Goal: Navigation & Orientation: Find specific page/section

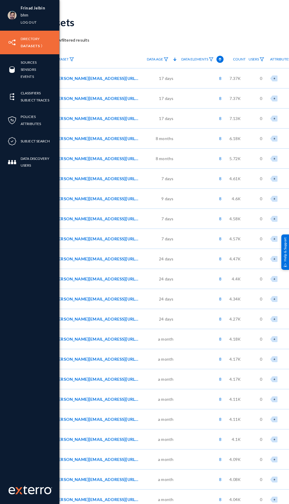
click at [9, 19] on div "Frinad Jelbin bhm Log out" at bounding box center [29, 15] width 59 height 31
click at [24, 15] on link "bhm" at bounding box center [25, 15] width 8 height 7
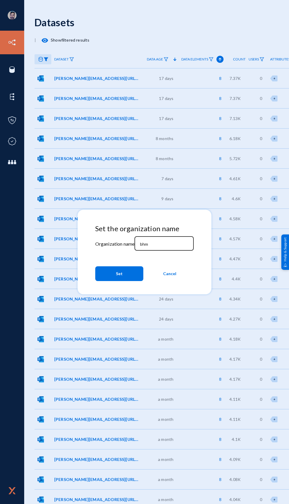
click at [158, 245] on input "bhm" at bounding box center [165, 243] width 51 height 5
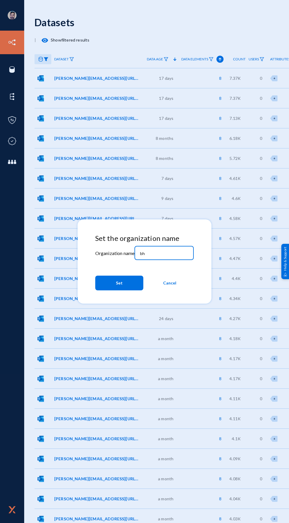
type input "b"
type input "[PERSON_NAME]"
click at [109, 284] on button "Set" at bounding box center [119, 283] width 48 height 15
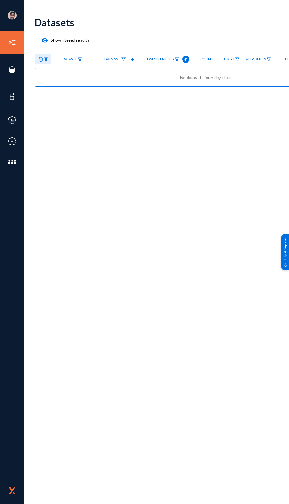
click at [112, 324] on div "Datasets | visibility Show filtered results Dataset Published Data Age Data Ele…" at bounding box center [205, 256] width 343 height 493
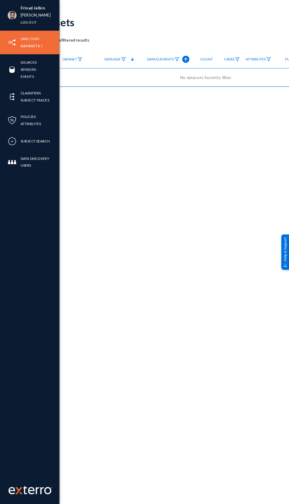
click at [7, 50] on div "Directory Datasets" at bounding box center [29, 43] width 59 height 24
click at [25, 74] on link "Events" at bounding box center [27, 76] width 13 height 7
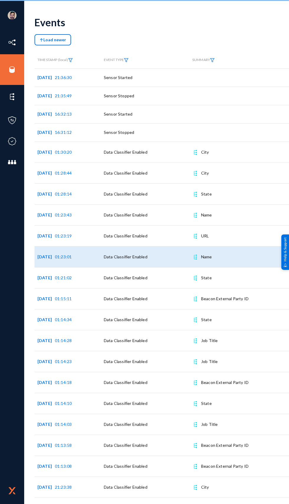
click at [116, 255] on span "Data Classifier Enabled" at bounding box center [126, 256] width 44 height 5
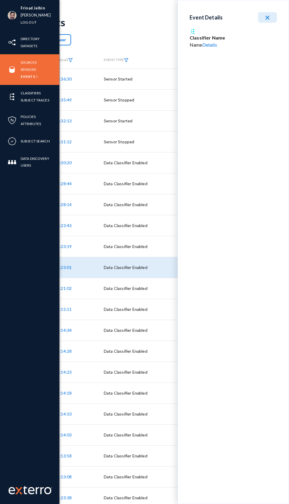
click at [9, 68] on img at bounding box center [12, 69] width 9 height 9
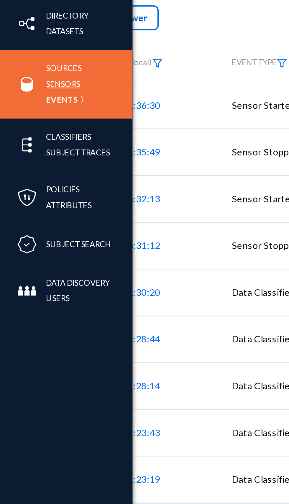
click at [27, 72] on link "Sensors" at bounding box center [28, 69] width 15 height 7
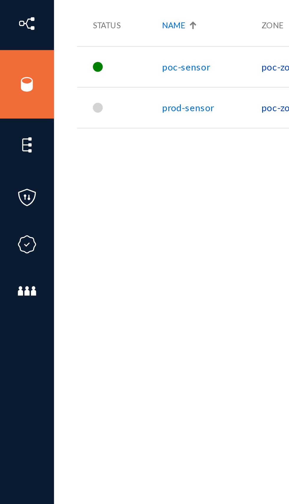
click at [98, 160] on div "Sensors Show Disconnected New Sensor Status Name Zone Last Seen Sensor Version …" at bounding box center [205, 98] width 343 height 177
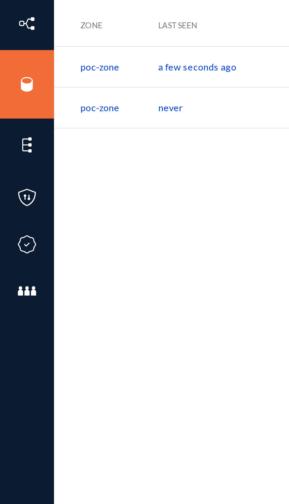
scroll to position [0, 99]
